Goal: Information Seeking & Learning: Find specific fact

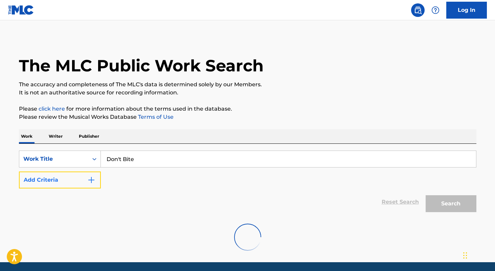
click at [81, 181] on button "Add Criteria" at bounding box center [60, 179] width 82 height 17
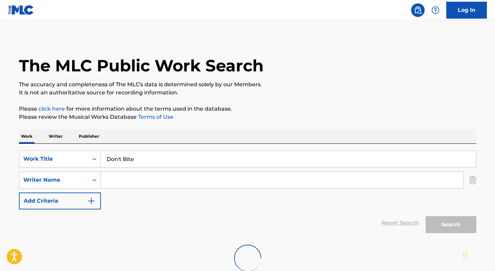
click at [135, 190] on div "SearchWithCriteria3a898b56-f248-49a3-91bc-25e0aa60a10d Work Title Don't Bite Se…" at bounding box center [247, 179] width 457 height 59
click at [137, 183] on input "Search Form" at bounding box center [282, 180] width 362 height 16
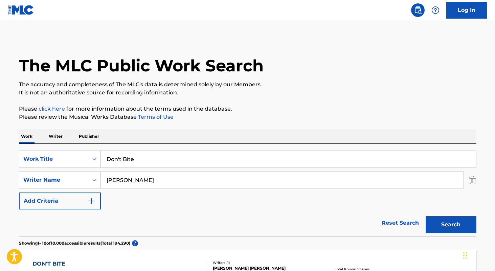
type input "[PERSON_NAME]"
click at [425, 216] on button "Search" at bounding box center [450, 224] width 51 height 17
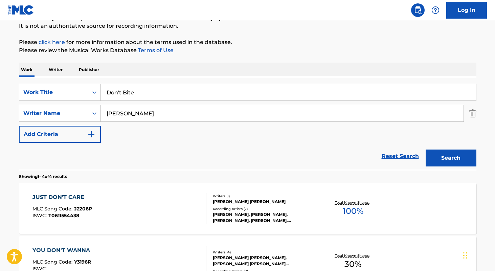
scroll to position [89, 0]
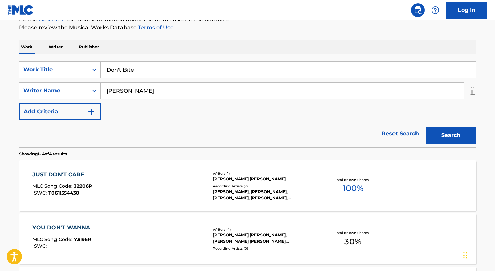
click at [188, 76] on input "Don't Bite" at bounding box center [288, 70] width 375 height 16
paste input "Bleüctipie"
click at [115, 69] on input "Bleüctipie" at bounding box center [288, 70] width 375 height 16
type input "Bleuctipie"
click at [148, 88] on input "[PERSON_NAME]" at bounding box center [282, 90] width 362 height 16
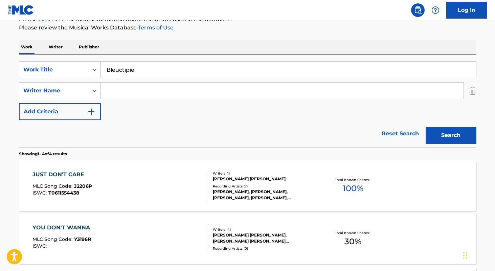
click at [425, 127] on button "Search" at bounding box center [450, 135] width 51 height 17
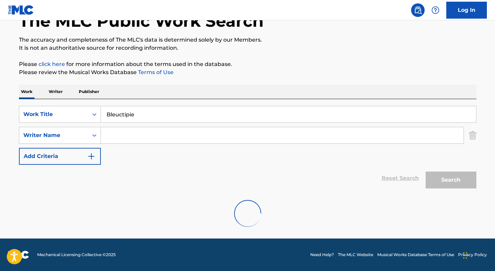
scroll to position [23, 0]
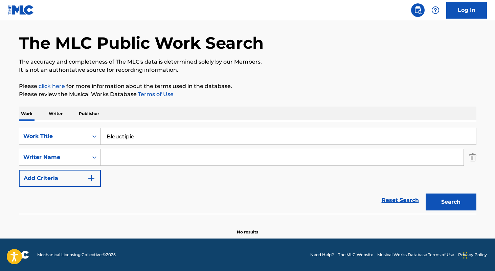
click at [117, 136] on input "Bleuctipie" at bounding box center [288, 136] width 375 height 16
type input "Bleuectipie"
click at [425, 193] on button "Search" at bounding box center [450, 201] width 51 height 17
click at [159, 136] on input "Bleuectipie" at bounding box center [288, 136] width 375 height 16
type input "rabbit"
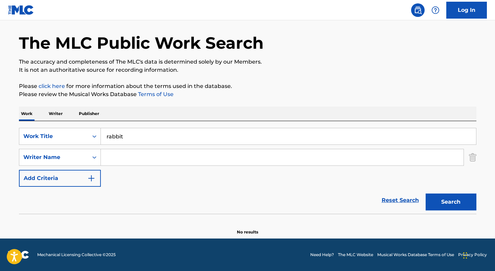
click at [166, 152] on input "Search Form" at bounding box center [282, 157] width 362 height 16
click at [425, 193] on button "Search" at bounding box center [450, 201] width 51 height 17
type input "[PERSON_NAME]"
click at [425, 193] on button "Search" at bounding box center [450, 201] width 51 height 17
click at [170, 136] on input "rabbit" at bounding box center [288, 136] width 375 height 16
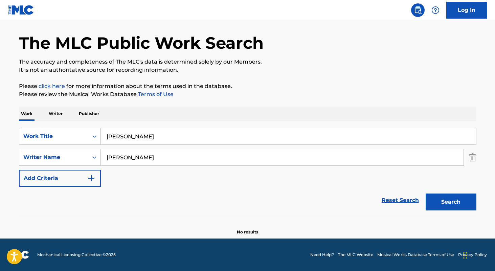
type input "[PERSON_NAME]"
click at [209, 101] on div "The MLC Public Work Search The accuracy and completeness of The MLC's data is d…" at bounding box center [247, 125] width 473 height 220
click at [175, 162] on input "[PERSON_NAME]" at bounding box center [282, 157] width 362 height 16
type input "[PERSON_NAME]"
click at [425, 193] on button "Search" at bounding box center [450, 201] width 51 height 17
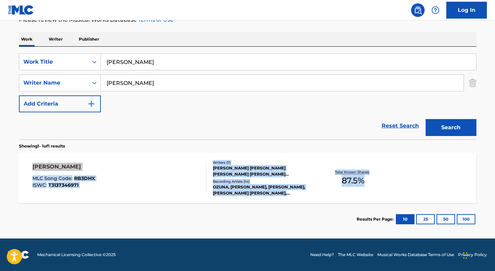
scroll to position [0, 0]
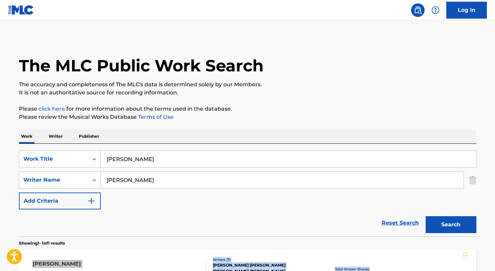
click at [136, 160] on input "[PERSON_NAME]" at bounding box center [288, 159] width 375 height 16
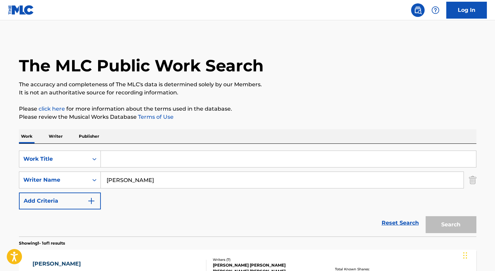
paste input "Lemonade"
type input "Lemonade"
click at [143, 179] on input "[PERSON_NAME]" at bounding box center [282, 180] width 362 height 16
type input "[PERSON_NAME]"
click at [425, 216] on button "Search" at bounding box center [450, 224] width 51 height 17
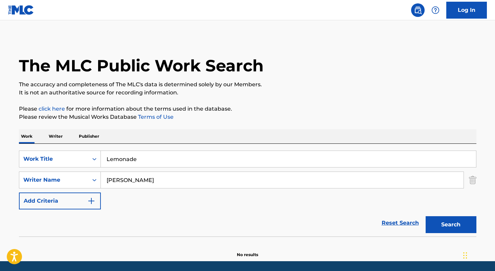
type input "[PERSON_NAME]"
click at [425, 216] on button "Search" at bounding box center [450, 224] width 51 height 17
click at [166, 168] on div "SearchWithCriteria3a898b56-f248-49a3-91bc-25e0aa60a10d Work Title Lemonade Sear…" at bounding box center [247, 179] width 457 height 59
click at [166, 161] on input "Lemonade" at bounding box center [288, 159] width 375 height 16
paste input "[MEDICAL_DATA]"
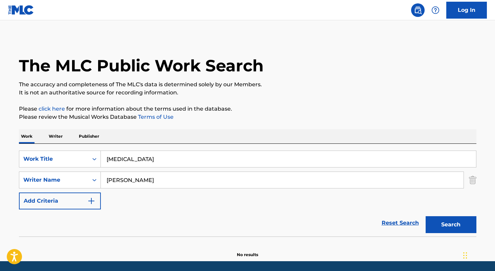
type input "[MEDICAL_DATA]"
click at [165, 177] on input "[PERSON_NAME]" at bounding box center [282, 180] width 362 height 16
type input "[PERSON_NAME]"
click at [425, 216] on button "Search" at bounding box center [450, 224] width 51 height 17
click at [201, 164] on input "[MEDICAL_DATA]" at bounding box center [288, 159] width 375 height 16
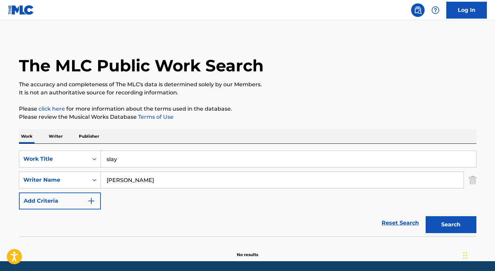
type input "slay"
click at [200, 188] on input "[PERSON_NAME]" at bounding box center [282, 180] width 362 height 16
type input "[PERSON_NAME]"
click at [425, 216] on button "Search" at bounding box center [450, 224] width 51 height 17
click at [210, 153] on input "slay" at bounding box center [288, 159] width 375 height 16
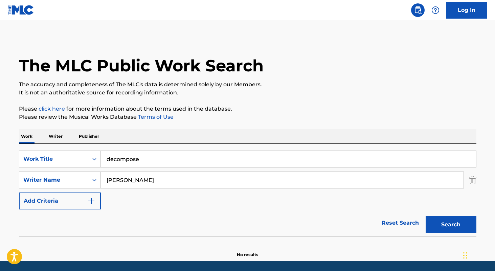
type input "decompose"
click at [209, 189] on div "SearchWithCriteria3a898b56-f248-49a3-91bc-25e0aa60a10d Work Title decompose Sea…" at bounding box center [247, 179] width 457 height 59
click at [205, 181] on input "[PERSON_NAME]" at bounding box center [282, 180] width 362 height 16
type input "[PERSON_NAME]"
click at [425, 216] on button "Search" at bounding box center [450, 224] width 51 height 17
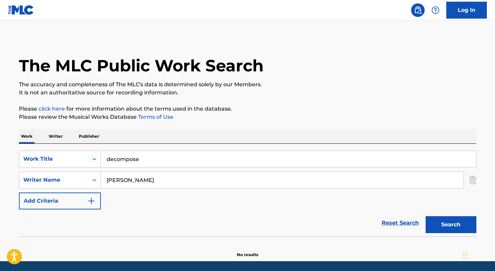
click at [188, 165] on input "decompose" at bounding box center [288, 159] width 375 height 16
paste input "You Shouldn't Have Said That"
type input "You Shouldn't Have Said That"
click at [175, 178] on input "[PERSON_NAME]" at bounding box center [282, 180] width 362 height 16
click at [425, 216] on button "Search" at bounding box center [450, 224] width 51 height 17
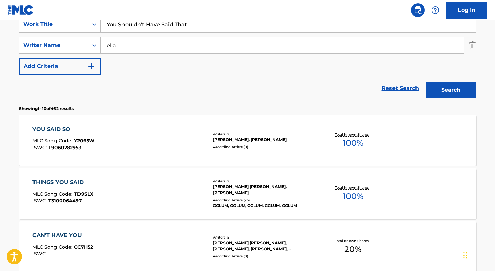
scroll to position [137, 0]
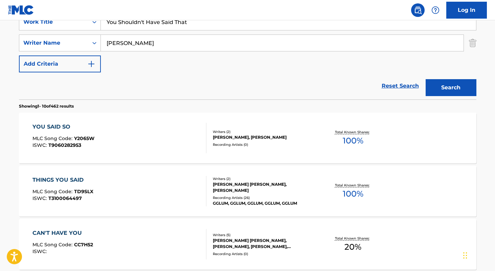
type input "[PERSON_NAME]"
click at [425, 79] on button "Search" at bounding box center [450, 87] width 51 height 17
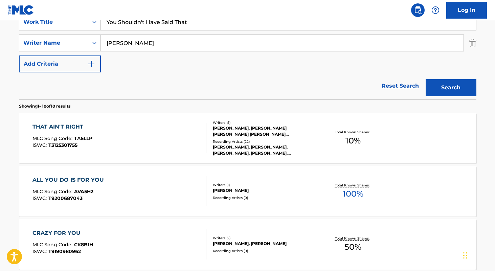
click at [190, 46] on input "[PERSON_NAME]" at bounding box center [282, 43] width 362 height 16
type input "[PERSON_NAME]"
click at [207, 27] on input "You Shouldn't Have Said That" at bounding box center [288, 22] width 375 height 16
type input "olive"
click at [425, 79] on button "Search" at bounding box center [450, 87] width 51 height 17
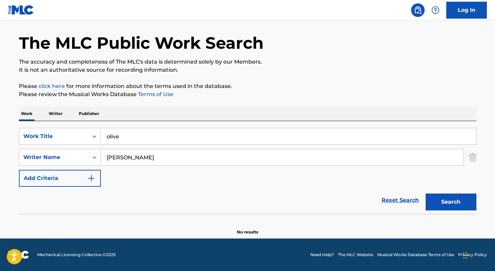
scroll to position [23, 0]
click at [121, 156] on input "[PERSON_NAME]" at bounding box center [282, 157] width 362 height 16
type input "marjieh"
click at [425, 193] on button "Search" at bounding box center [450, 201] width 51 height 17
click at [130, 139] on input "olive" at bounding box center [288, 136] width 375 height 16
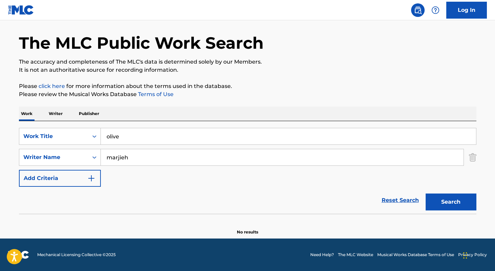
click at [179, 136] on input "olive" at bounding box center [288, 136] width 375 height 16
paste input "Human Torch"
type input "Human Torch"
click at [170, 161] on input "marjieh" at bounding box center [282, 157] width 362 height 16
type input "[PERSON_NAME]"
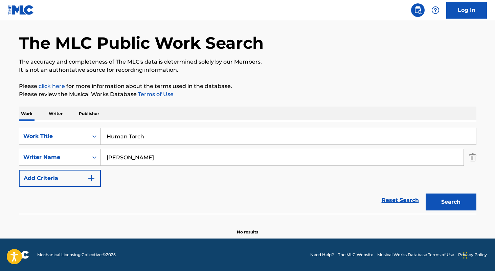
click at [425, 193] on button "Search" at bounding box center [450, 201] width 51 height 17
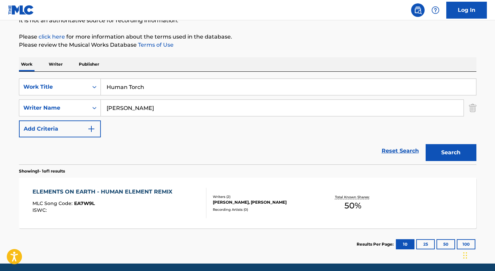
scroll to position [97, 0]
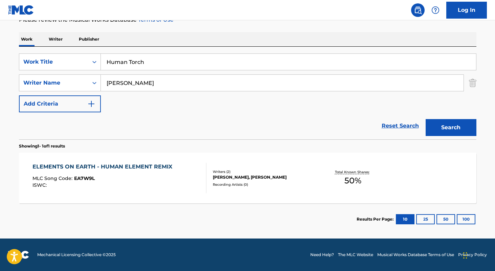
click at [190, 58] on input "Human Torch" at bounding box center [288, 62] width 375 height 16
type input "control"
click at [187, 75] on input "[PERSON_NAME]" at bounding box center [282, 83] width 362 height 16
type input "[PERSON_NAME]"
click at [425, 119] on button "Search" at bounding box center [450, 127] width 51 height 17
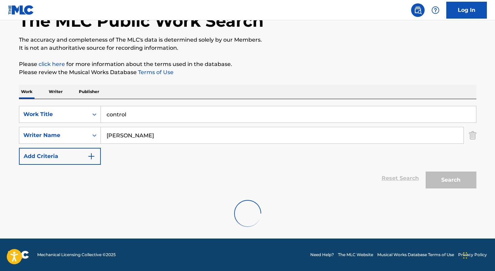
scroll to position [23, 0]
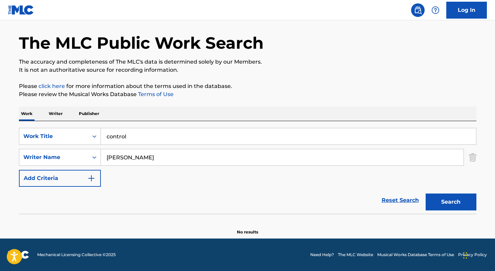
click at [191, 135] on input "control" at bounding box center [288, 136] width 375 height 16
type input "flowers"
click at [183, 151] on input "[PERSON_NAME]" at bounding box center [282, 157] width 362 height 16
click at [425, 193] on button "Search" at bounding box center [450, 201] width 51 height 17
type input "[PERSON_NAME]"
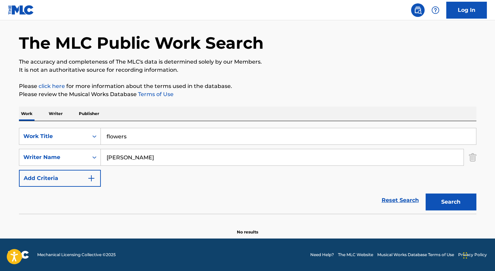
click at [425, 193] on button "Search" at bounding box center [450, 201] width 51 height 17
click at [171, 136] on input "flowers" at bounding box center [288, 136] width 375 height 16
paste input "SOFALOVE"
type input "SOFALOVE"
click at [156, 159] on input "[PERSON_NAME]" at bounding box center [282, 157] width 362 height 16
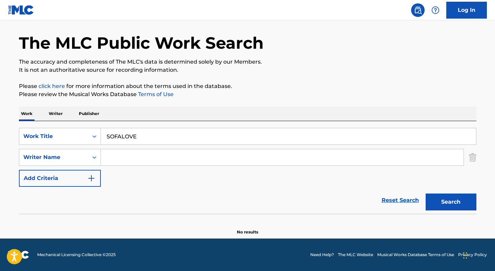
click at [425, 193] on button "Search" at bounding box center [450, 201] width 51 height 17
click at [149, 142] on input "SOFALOVE" at bounding box center [288, 136] width 375 height 16
type input "tiny voice"
click at [137, 158] on input "Search Form" at bounding box center [282, 157] width 362 height 16
type input "lexi"
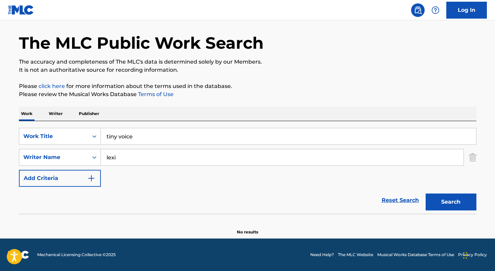
click at [425, 193] on button "Search" at bounding box center [450, 201] width 51 height 17
click at [166, 137] on input "tiny voice" at bounding box center [288, 136] width 375 height 16
type input "blood"
click at [148, 162] on input "Search Form" at bounding box center [282, 157] width 362 height 16
type input "[PERSON_NAME]"
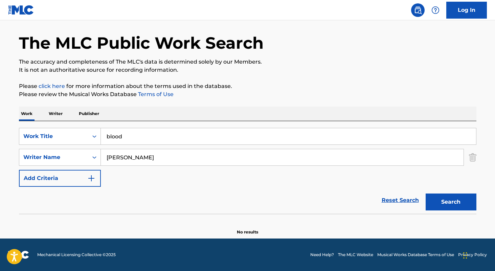
click at [425, 193] on button "Search" at bounding box center [450, 201] width 51 height 17
click at [174, 141] on input "blood" at bounding box center [288, 136] width 375 height 16
paste input "starving"
type input "starving"
click at [171, 167] on div "SearchWithCriteria3a898b56-f248-49a3-91bc-25e0aa60a10d Work Title starving Sear…" at bounding box center [247, 157] width 457 height 59
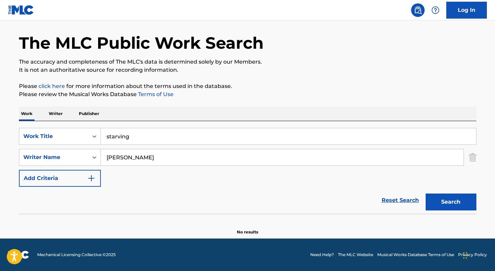
click at [171, 155] on input "[PERSON_NAME]" at bounding box center [282, 157] width 362 height 16
type input "[PERSON_NAME]"
click at [425, 193] on button "Search" at bounding box center [450, 201] width 51 height 17
click at [203, 141] on input "starving" at bounding box center [288, 136] width 375 height 16
type input "mister [PERSON_NAME]"
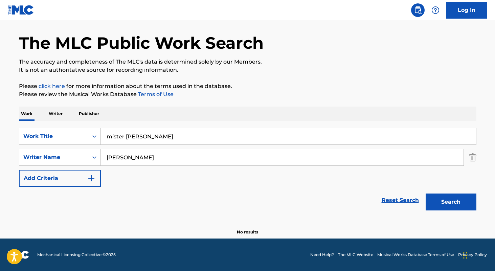
click at [185, 160] on input "[PERSON_NAME]" at bounding box center [282, 157] width 362 height 16
click at [425, 193] on button "Search" at bounding box center [450, 201] width 51 height 17
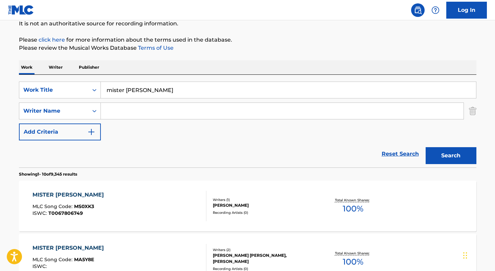
scroll to position [90, 0]
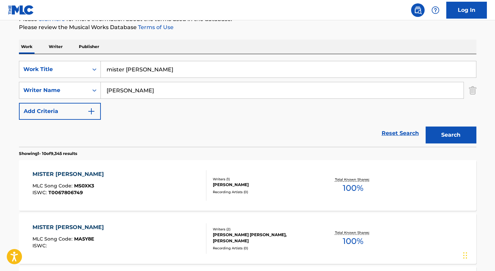
type input "[PERSON_NAME]"
click at [425, 126] on button "Search" at bounding box center [450, 134] width 51 height 17
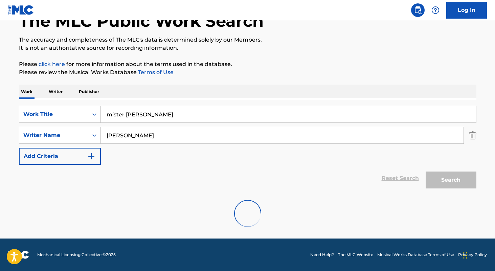
scroll to position [23, 0]
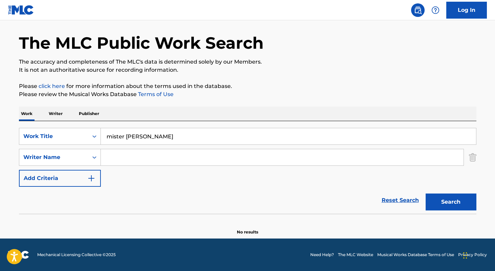
paste input "[PERSON_NAME]"
type input "[PERSON_NAME]"
click at [425, 193] on button "Search" at bounding box center [450, 201] width 51 height 17
type input "[PERSON_NAME]"
click at [201, 143] on input "mister [PERSON_NAME]" at bounding box center [288, 136] width 375 height 16
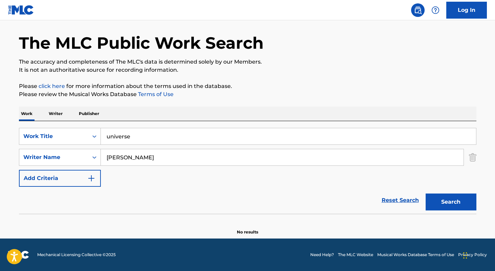
type input "universe"
click at [425, 193] on button "Search" at bounding box center [450, 201] width 51 height 17
click at [193, 161] on input "[PERSON_NAME]" at bounding box center [282, 157] width 362 height 16
type input "[PERSON_NAME]"
click at [174, 141] on input "universe" at bounding box center [288, 136] width 375 height 16
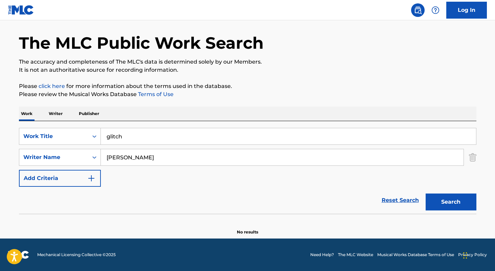
type input "glitch"
click at [425, 193] on button "Search" at bounding box center [450, 201] width 51 height 17
paste input "[PERSON_NAME]"
type input "[PERSON_NAME]"
click at [188, 160] on input "[PERSON_NAME]" at bounding box center [282, 157] width 362 height 16
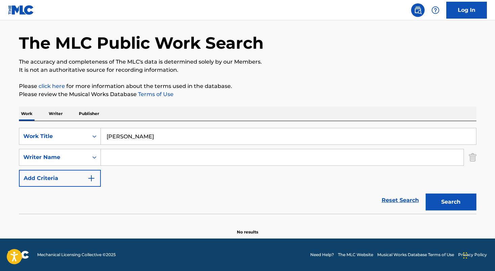
click at [425, 193] on button "Search" at bounding box center [450, 201] width 51 height 17
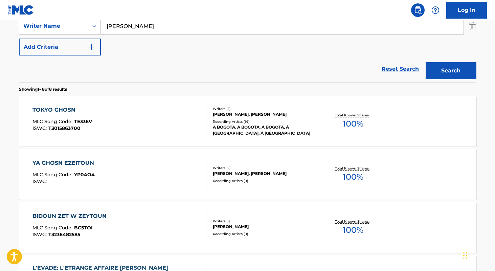
type input "[PERSON_NAME]"
click at [425, 62] on button "Search" at bounding box center [450, 70] width 51 height 17
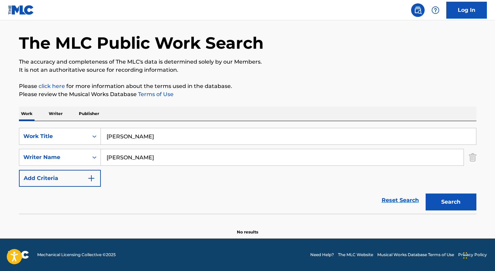
click at [187, 135] on input "[PERSON_NAME]" at bounding box center [288, 136] width 375 height 16
type input "hidden"
click at [216, 107] on div "Work Writer Publisher" at bounding box center [247, 113] width 457 height 14
click at [170, 162] on input "[PERSON_NAME]" at bounding box center [282, 157] width 362 height 16
type input "[PERSON_NAME]"
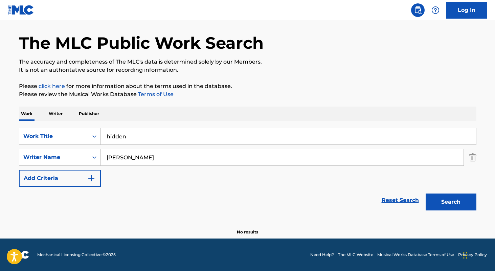
click at [425, 193] on button "Search" at bounding box center [450, 201] width 51 height 17
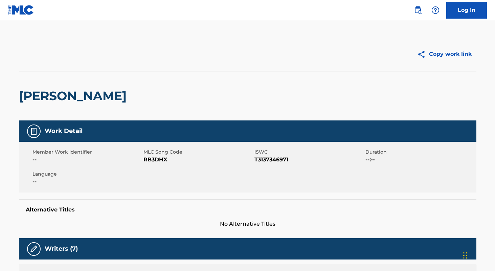
click at [281, 159] on span "T3137346971" at bounding box center [308, 159] width 109 height 8
copy span "T3137346971"
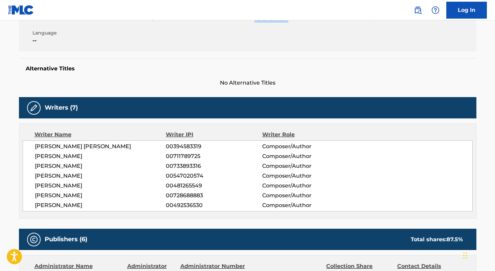
scroll to position [212, 0]
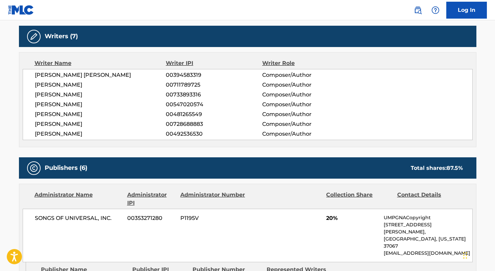
click at [181, 75] on span "00394583319" at bounding box center [214, 75] width 96 height 8
copy span "00394583319"
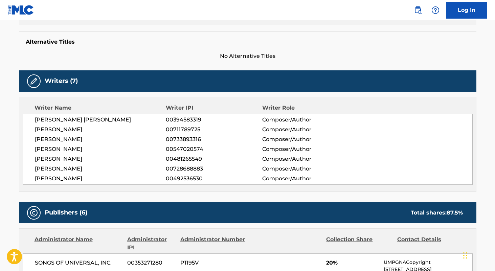
scroll to position [0, 0]
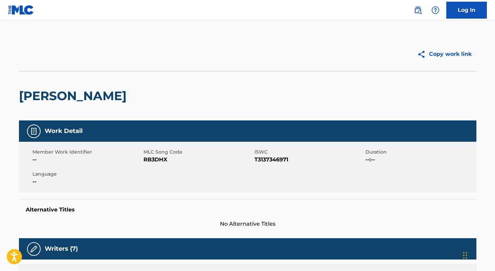
click at [158, 162] on span "RB3DHX" at bounding box center [197, 159] width 109 height 8
copy span "RB3DHX"
